Goal: Task Accomplishment & Management: Complete application form

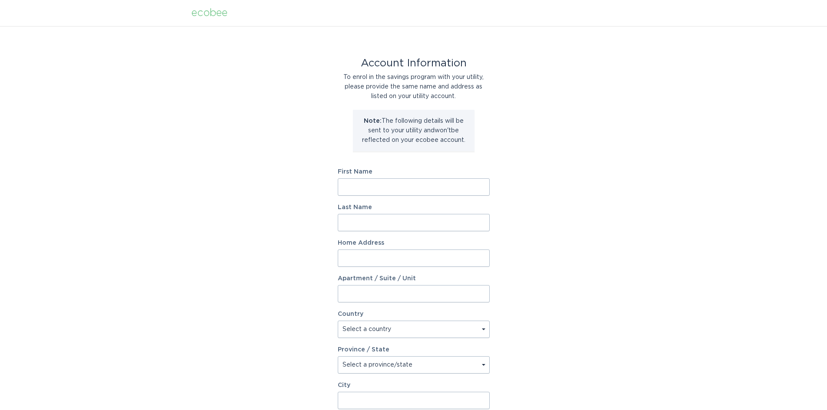
click at [462, 185] on input "First Name" at bounding box center [414, 187] width 152 height 17
type input "[PERSON_NAME]"
type input "[STREET_ADDRESS][PERSON_NAME]"
select select "US"
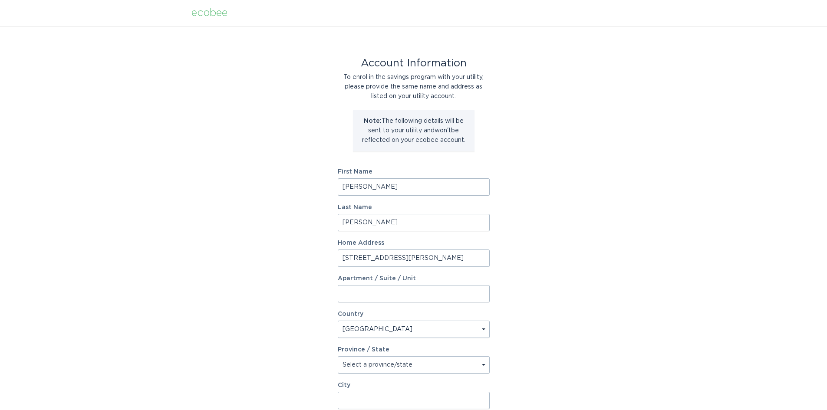
select select "SC"
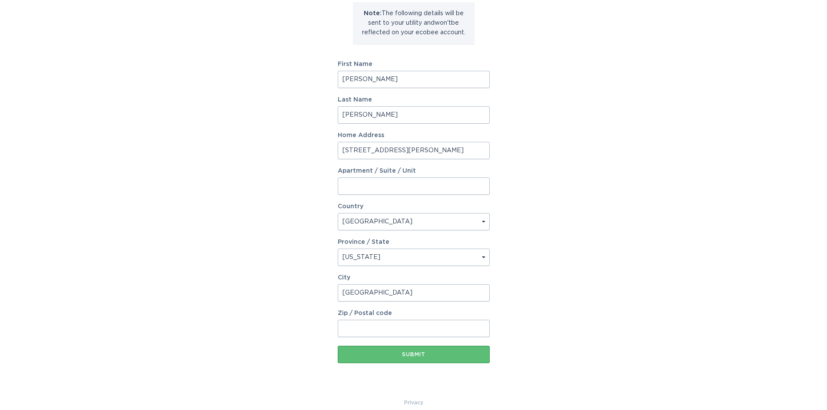
scroll to position [118, 0]
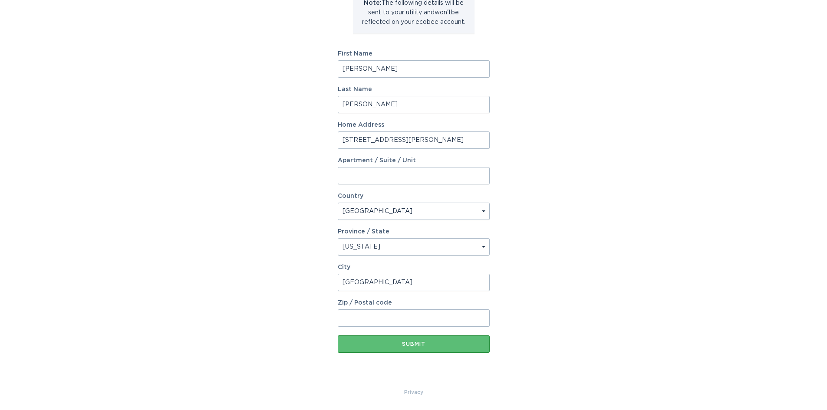
type input "West Union"
click at [370, 321] on input "Zip / Postal code" at bounding box center [414, 318] width 152 height 17
type input "29696"
drag, startPoint x: 624, startPoint y: 335, endPoint x: 612, endPoint y: 337, distance: 11.6
click at [624, 335] on div "Account Information To enrol in the savings program with your utility, please p…" at bounding box center [413, 148] width 827 height 480
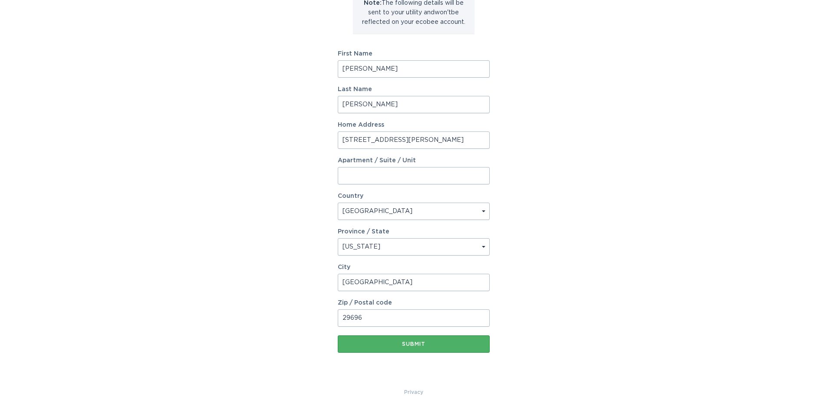
click at [397, 343] on div "Submit" at bounding box center [413, 344] width 143 height 5
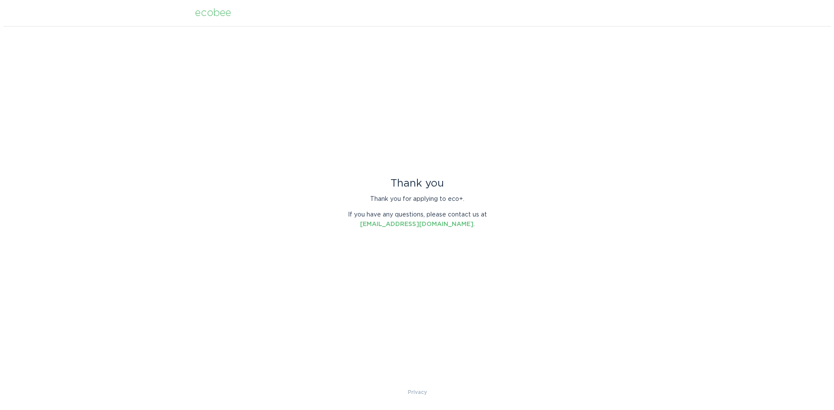
scroll to position [0, 0]
